Goal: Find specific page/section: Find specific page/section

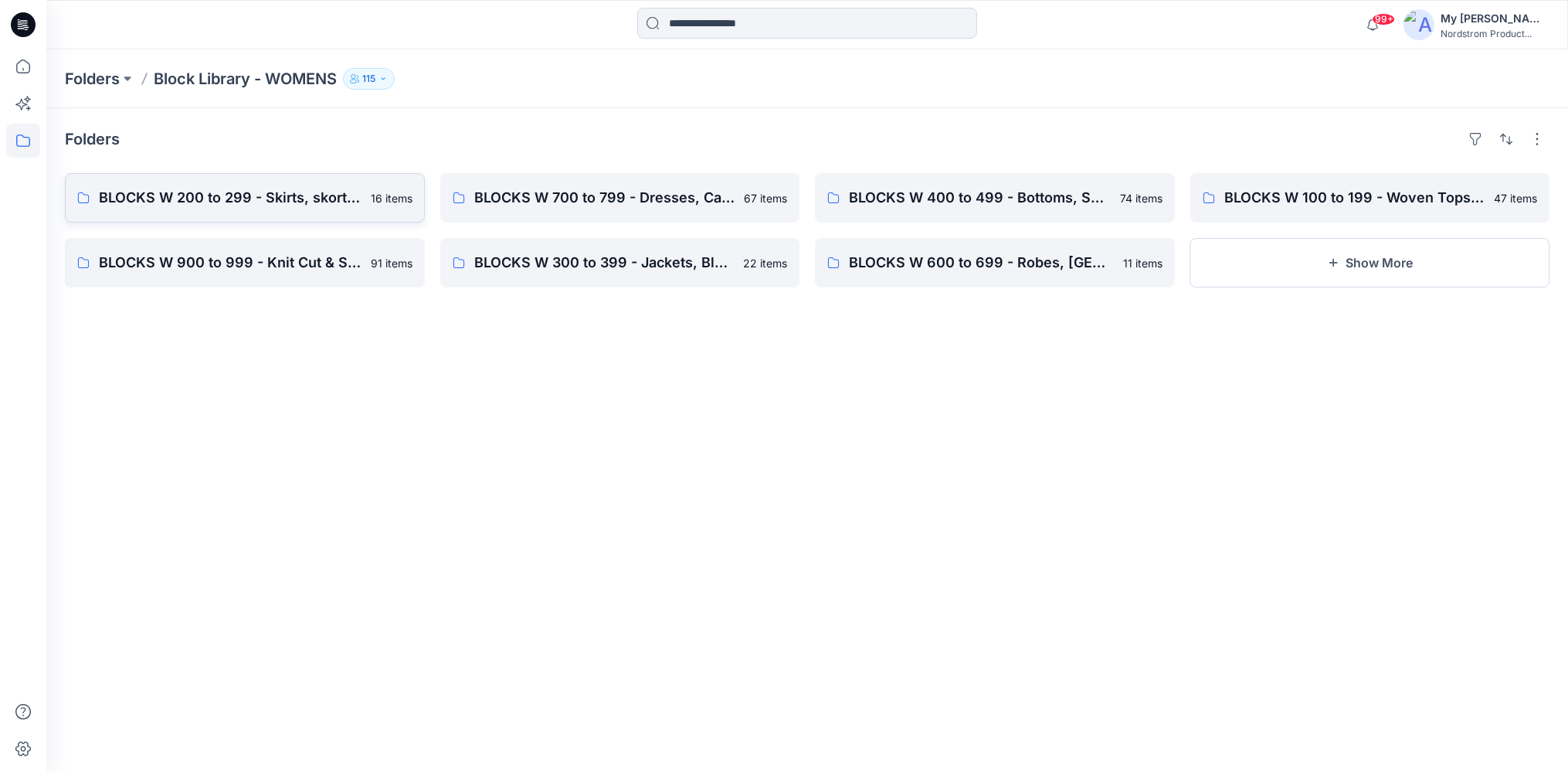
click at [307, 206] on p "BLOCKS W 200 to 299 - Skirts, skorts, 1/2 Slip, Full Slip" at bounding box center [230, 198] width 262 height 22
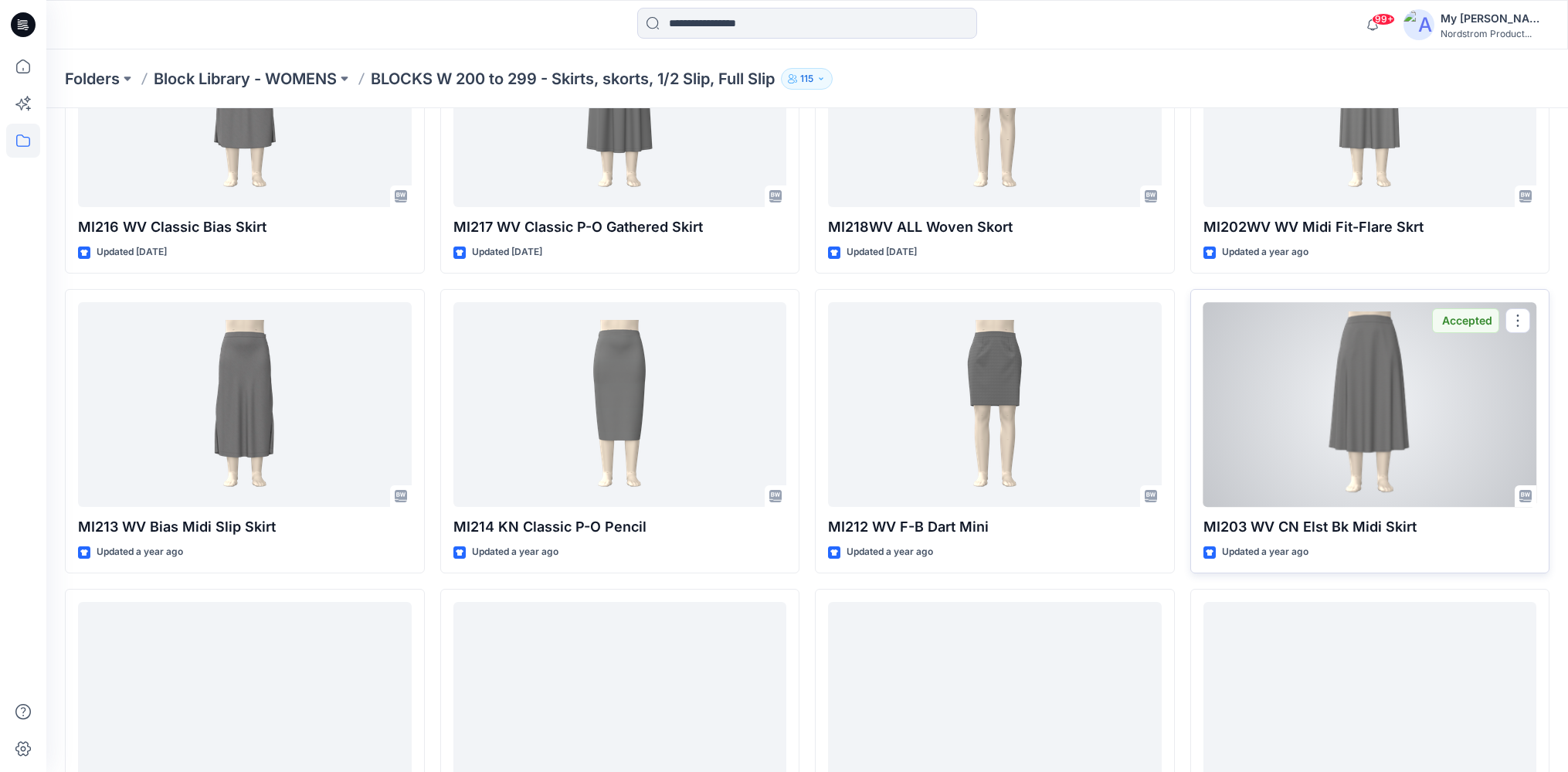
scroll to position [484, 0]
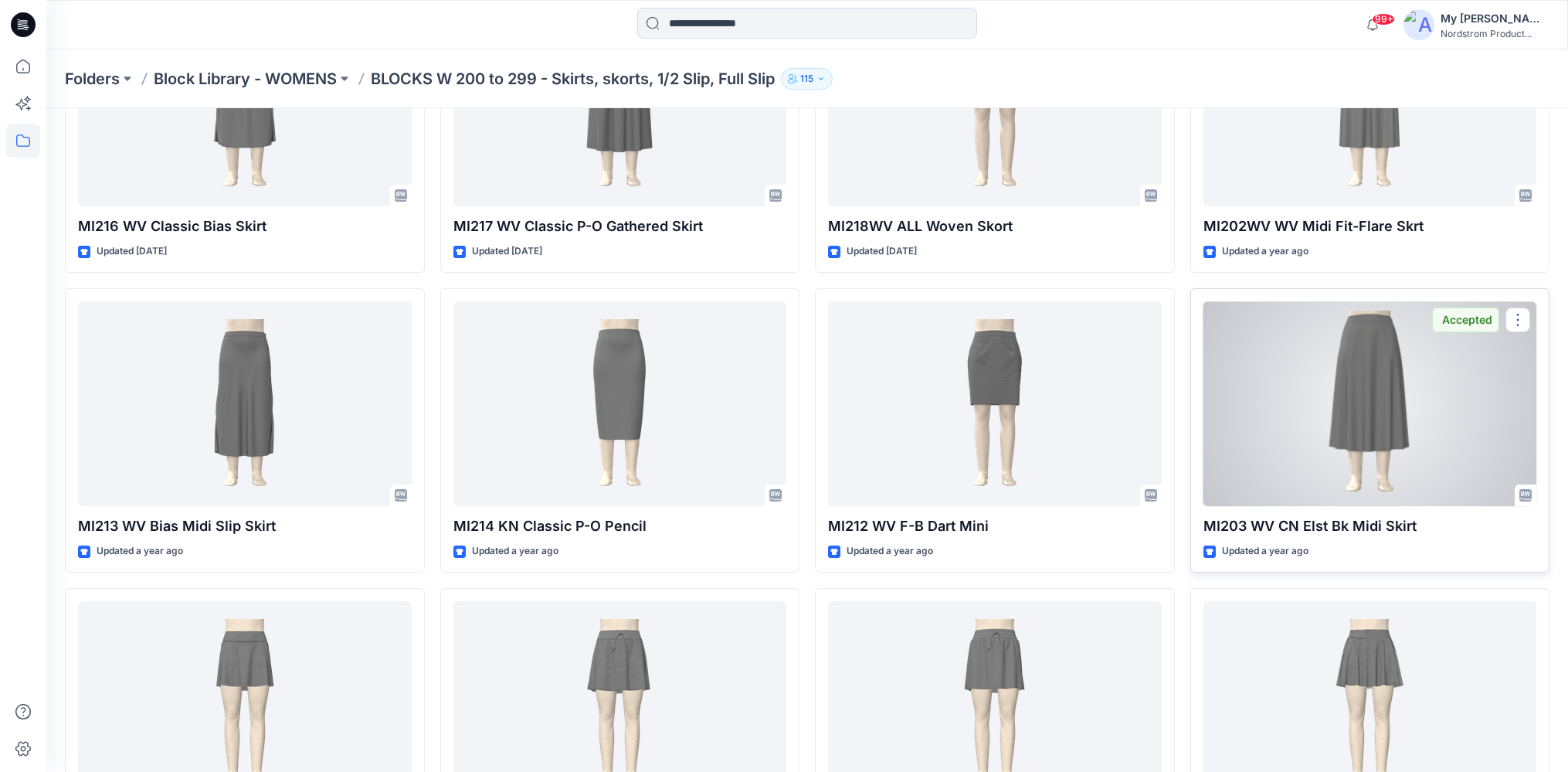
click at [1362, 430] on div at bounding box center [1369, 403] width 333 height 205
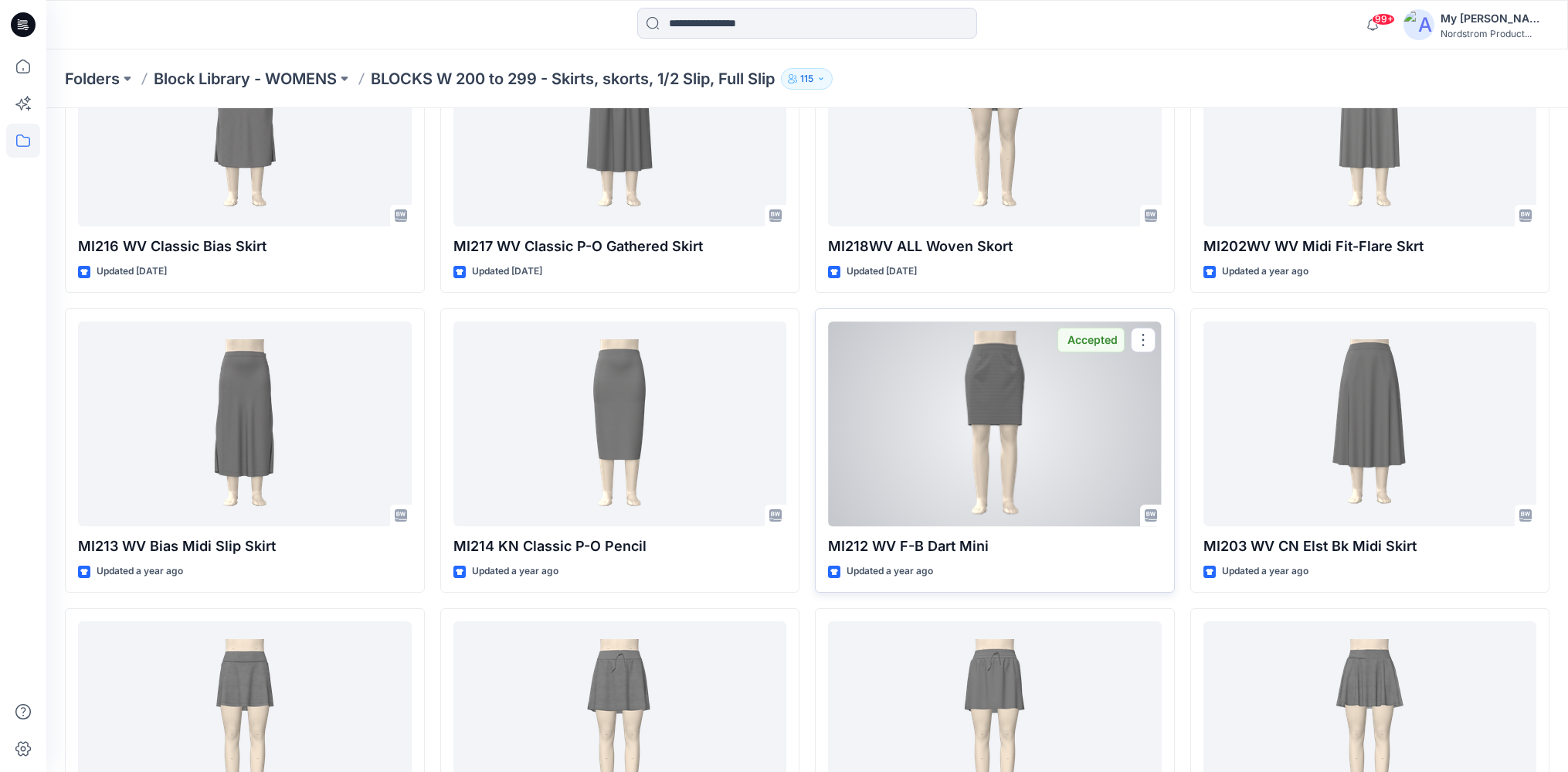
scroll to position [462, 0]
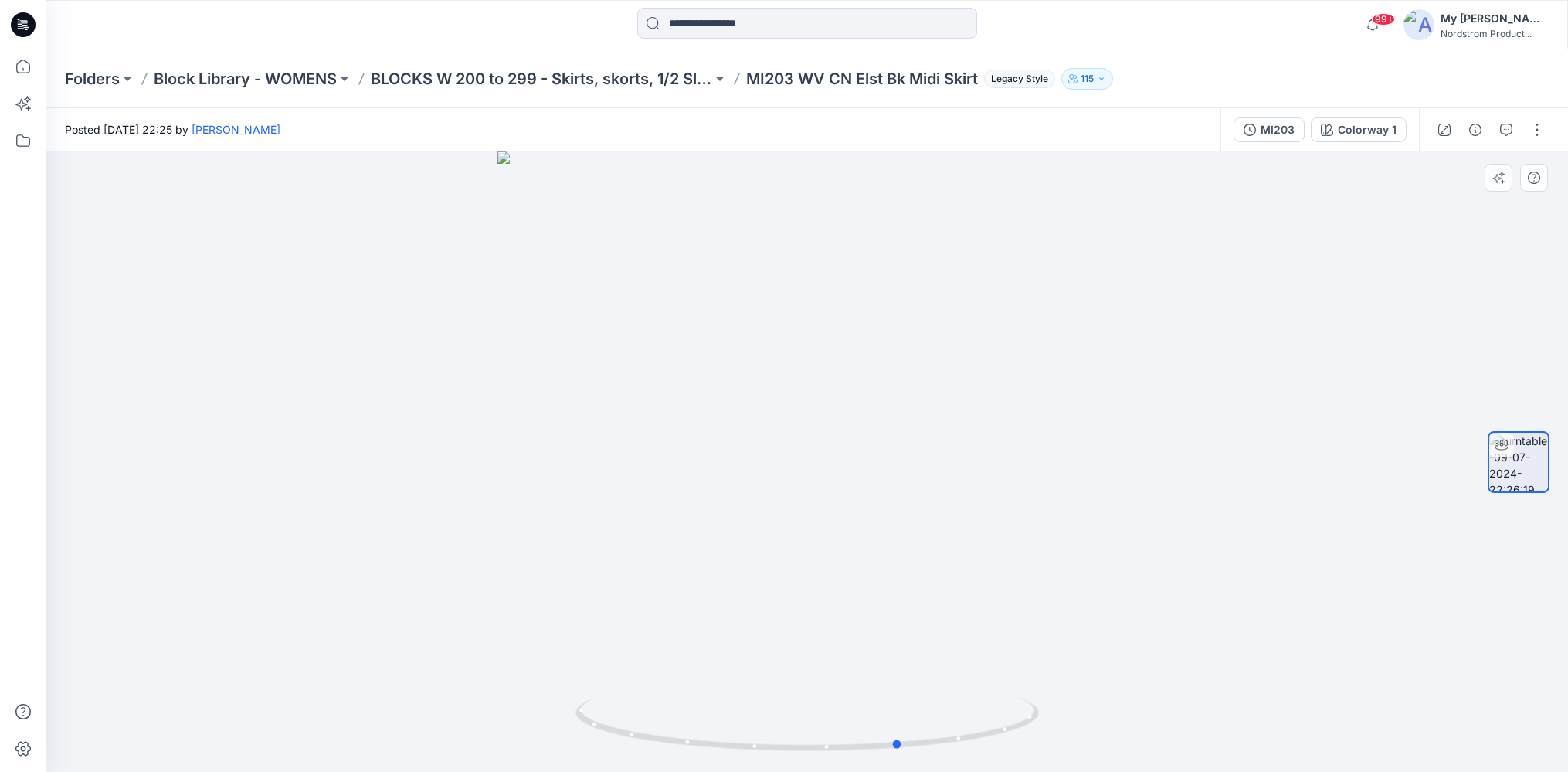
drag, startPoint x: 1034, startPoint y: 438, endPoint x: 718, endPoint y: 459, distance: 316.7
click at [667, 491] on div at bounding box center [807, 461] width 1522 height 621
